Goal: Use online tool/utility

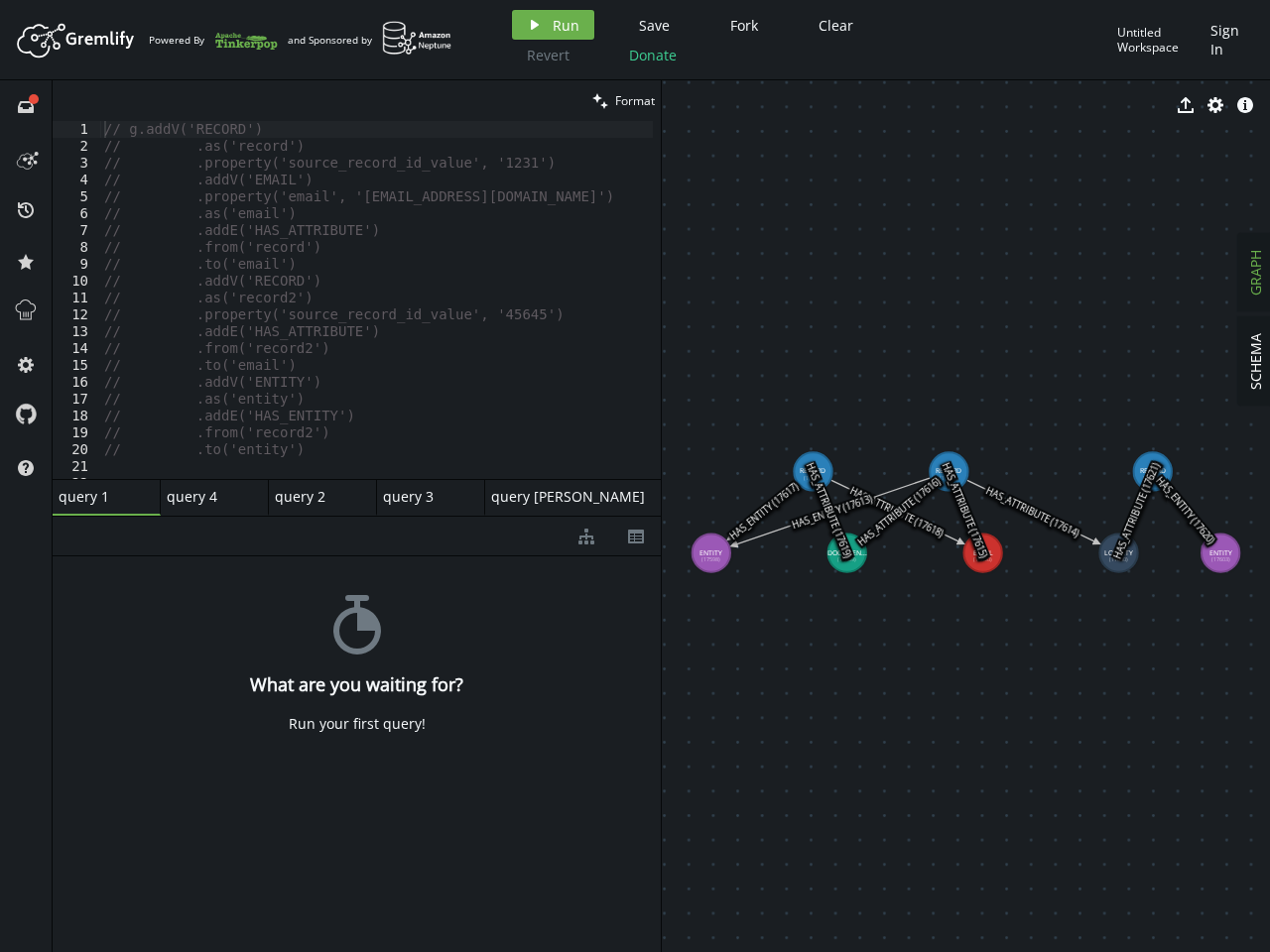
click at [552, 25] on span "Run" at bounding box center [565, 25] width 27 height 19
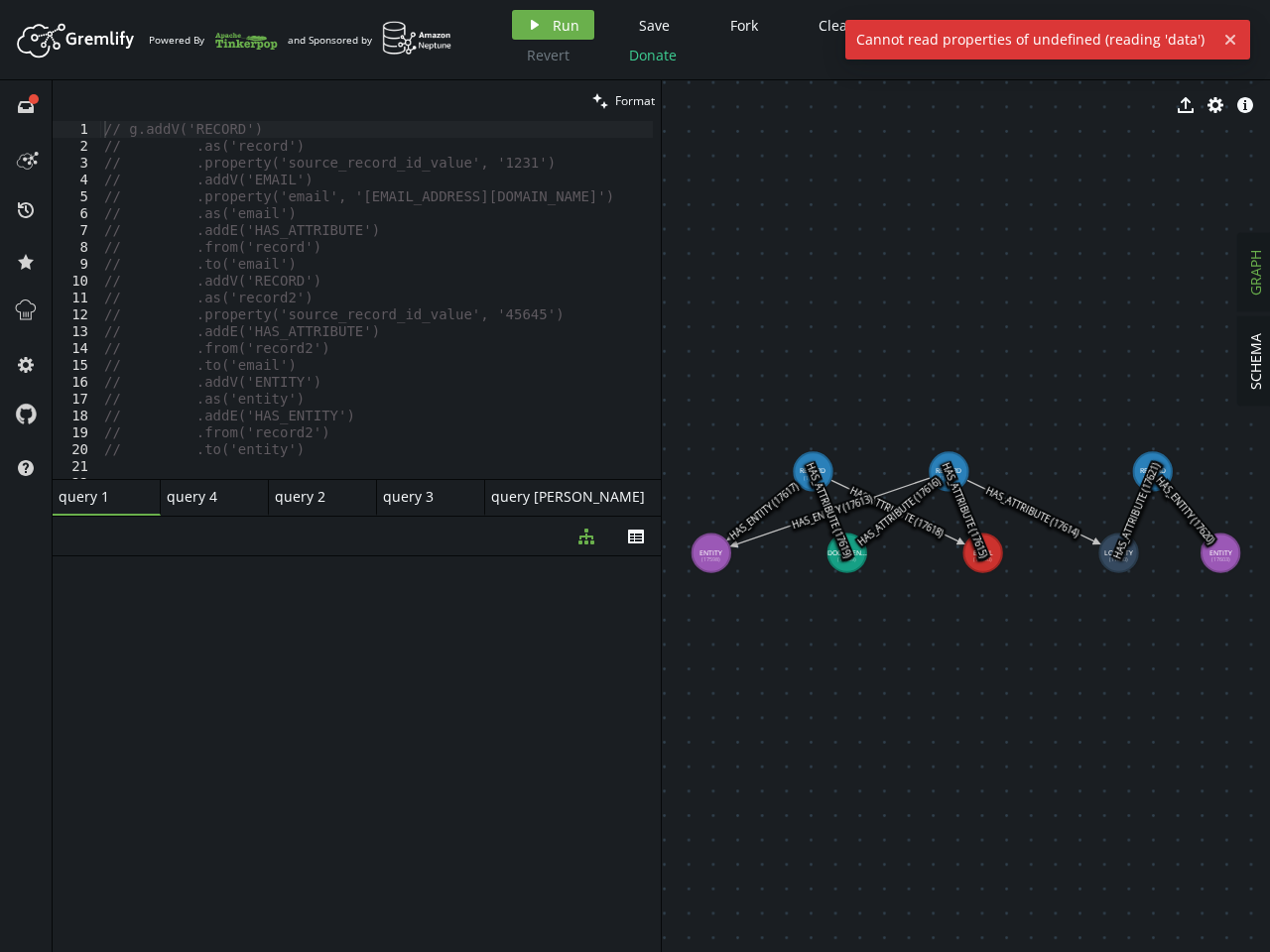
click at [651, 25] on div "Artboard Created with Sketch. Powered By and Sponsored by play Run Save Fork Cl…" at bounding box center [635, 476] width 1270 height 952
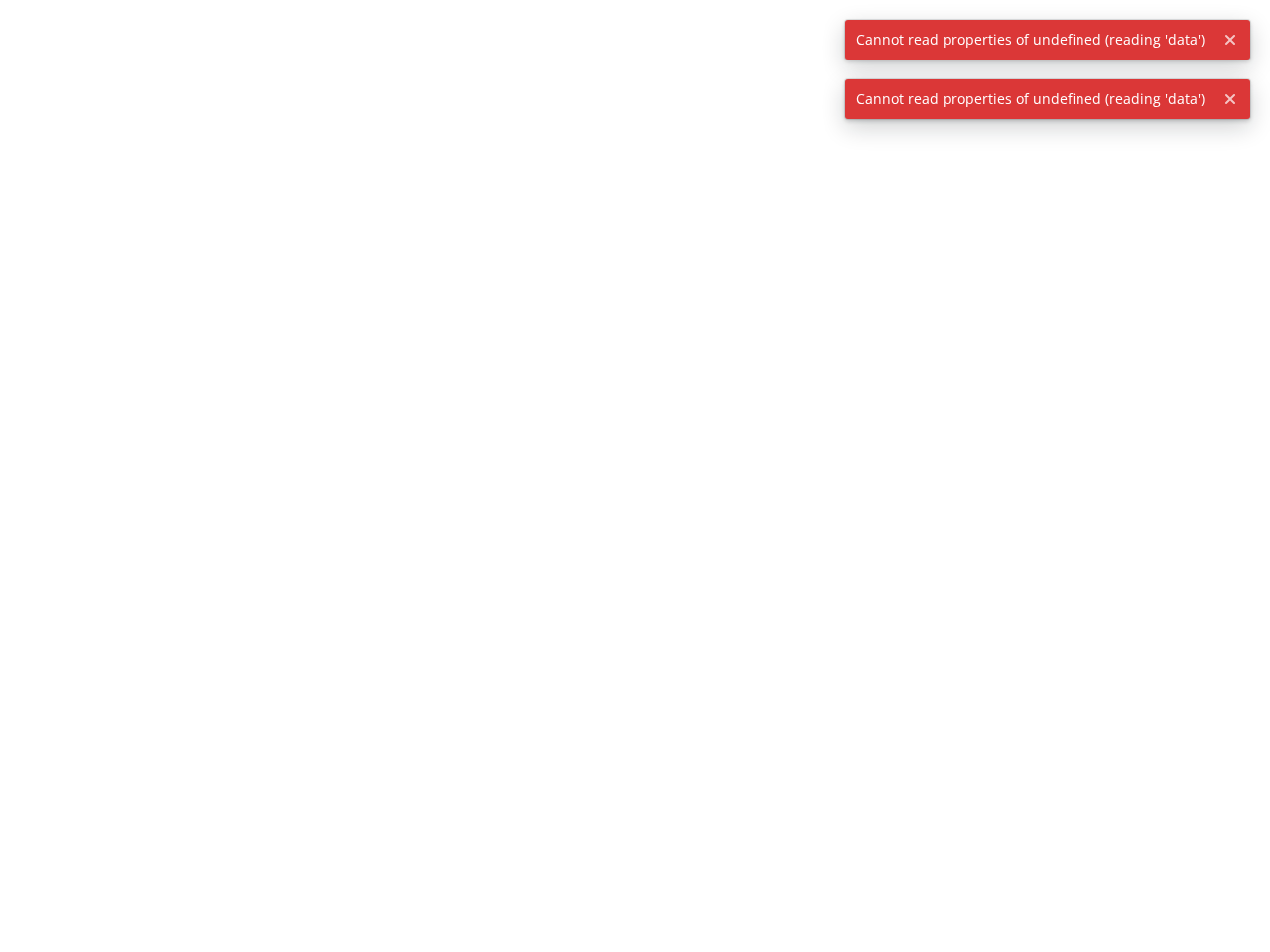
click at [741, 25] on div at bounding box center [635, 476] width 1270 height 952
click at [832, 25] on div at bounding box center [635, 476] width 1270 height 952
click at [545, 55] on div at bounding box center [635, 476] width 1270 height 952
click at [650, 55] on div at bounding box center [635, 476] width 1270 height 952
click at [1158, 40] on span "Cannot read properties of undefined (reading 'data')" at bounding box center [1030, 40] width 370 height 40
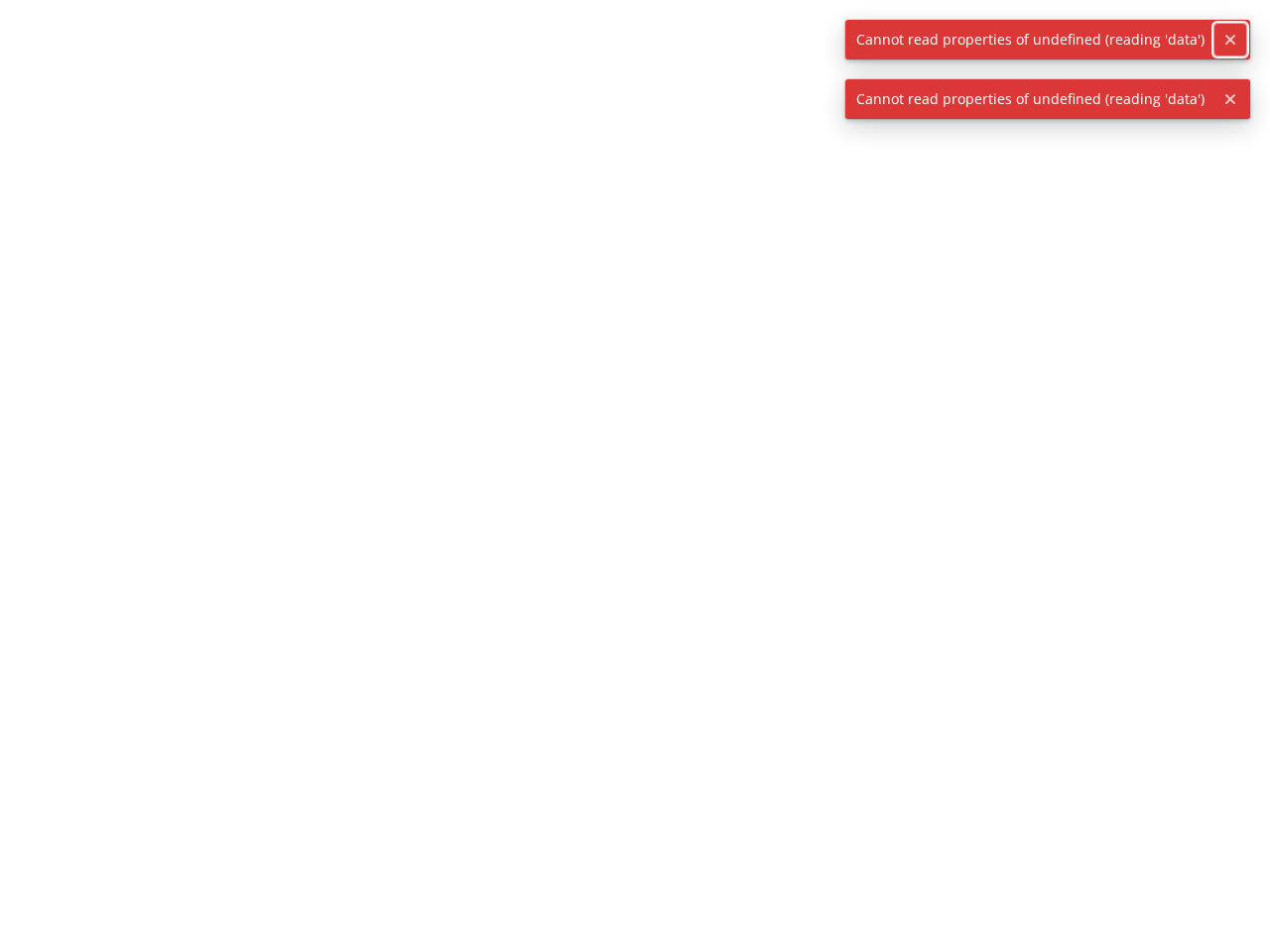
click at [1228, 40] on icon "button" at bounding box center [1230, 40] width 10 height 10
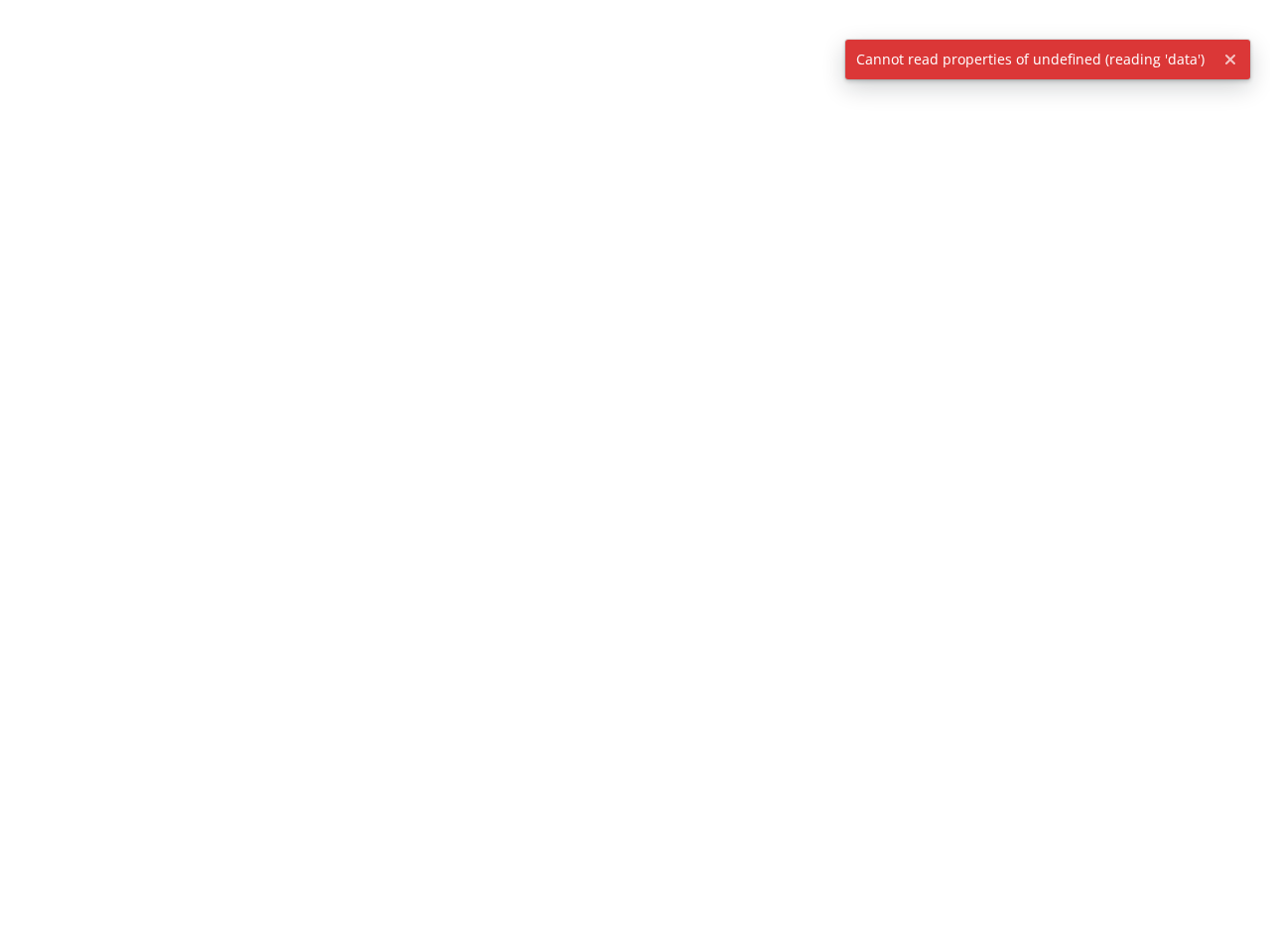
click at [26, 106] on div at bounding box center [635, 476] width 1270 height 952
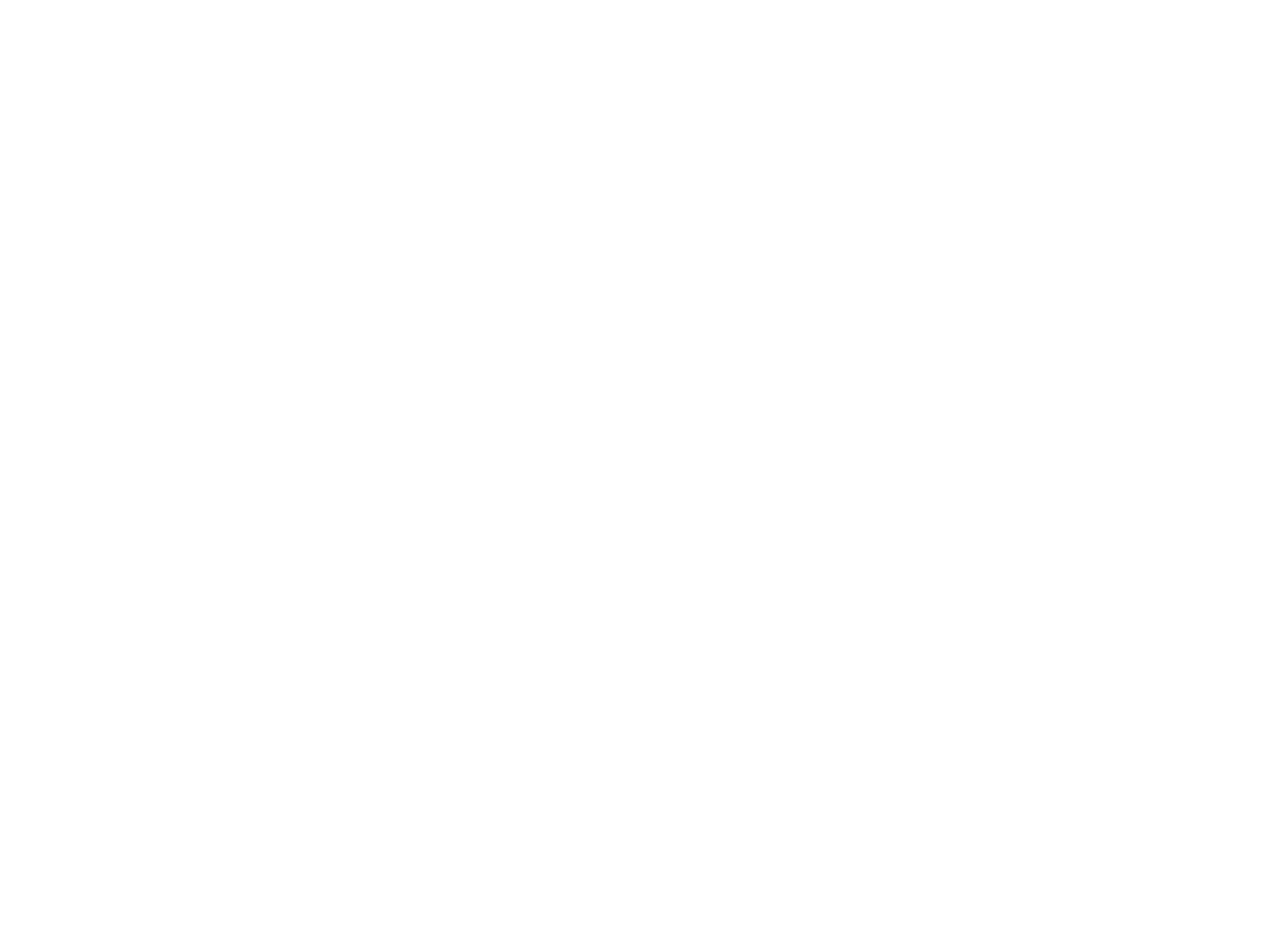
click at [26, 158] on div at bounding box center [635, 476] width 1270 height 952
